Goal: Task Accomplishment & Management: Manage account settings

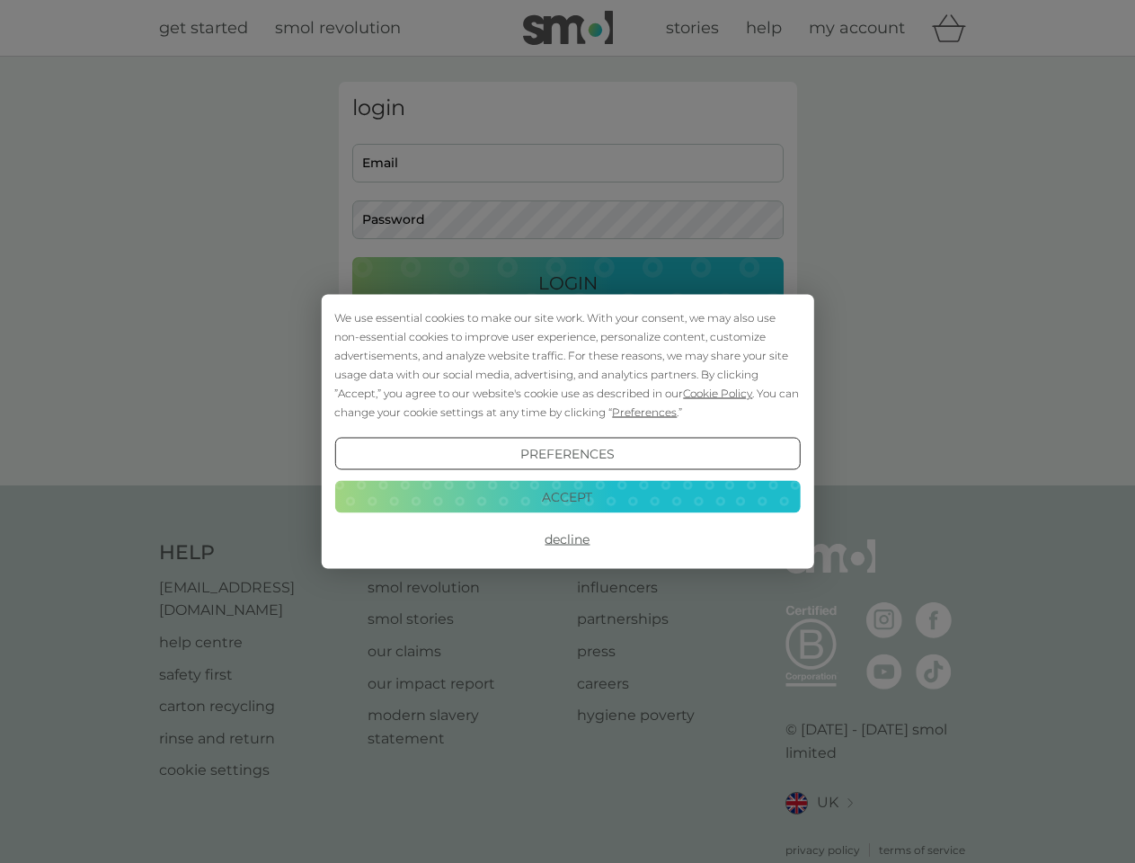
click at [718, 393] on span "Cookie Policy" at bounding box center [717, 392] width 69 height 13
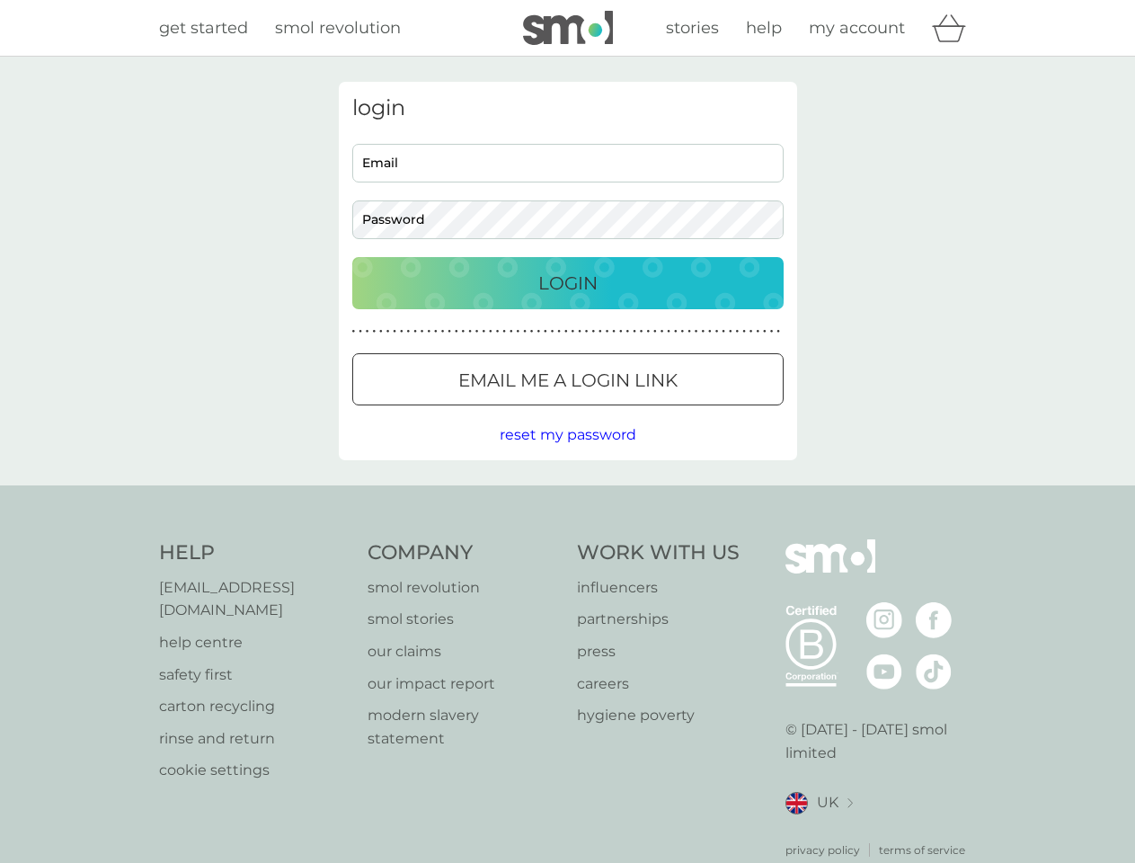
click at [642, 412] on div "login Email Password Login ● ● ● ● ● ● ● ● ● ● ● ● ● ● ● ● ● ● ● ● ● ● ● ● ● ● …" at bounding box center [568, 271] width 458 height 378
click at [567, 454] on div "login Email Password Login ● ● ● ● ● ● ● ● ● ● ● ● ● ● ● ● ● ● ● ● ● ● ● ● ● ● …" at bounding box center [568, 271] width 458 height 378
click at [567, 539] on div "Help [EMAIL_ADDRESS][DOMAIN_NAME] help centre safety first carton recycling rin…" at bounding box center [568, 698] width 818 height 319
click at [567, 496] on div "Help [EMAIL_ADDRESS][DOMAIN_NAME] help centre safety first carton recycling rin…" at bounding box center [567, 698] width 1135 height 427
